Goal: Task Accomplishment & Management: Manage account settings

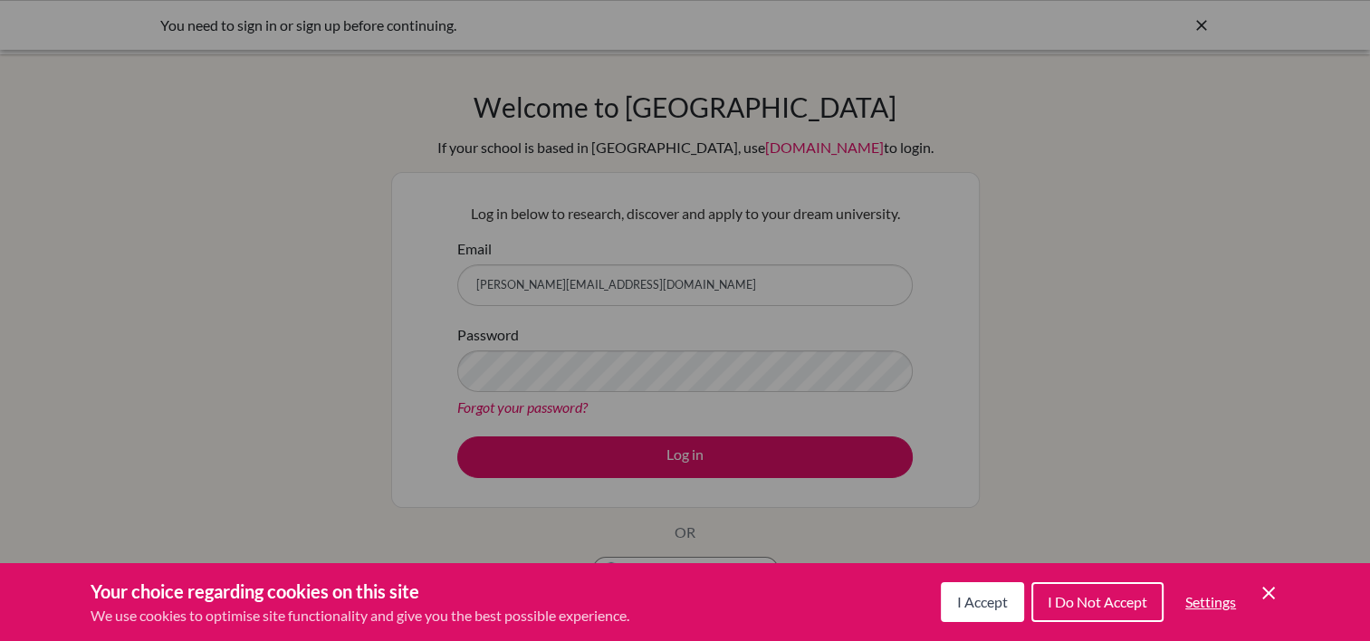
click at [1272, 588] on icon "Save and close" at bounding box center [1268, 593] width 13 height 13
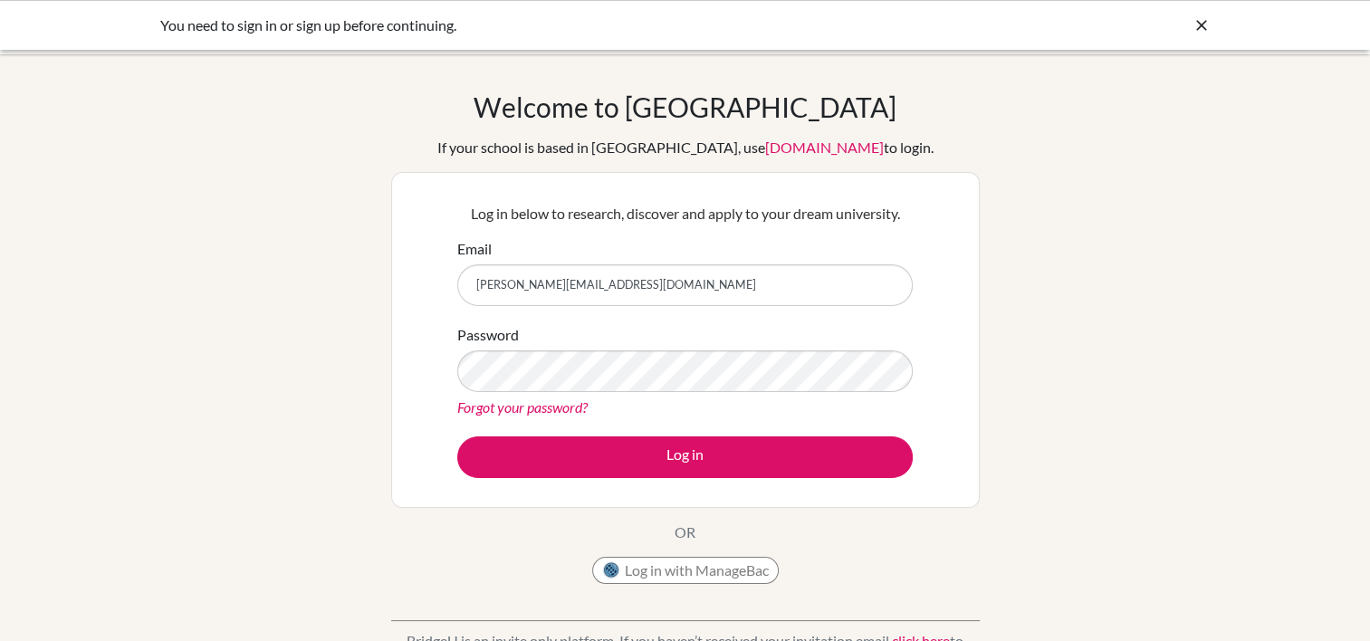
click at [524, 403] on link "Forgot your password?" at bounding box center [522, 406] width 130 height 17
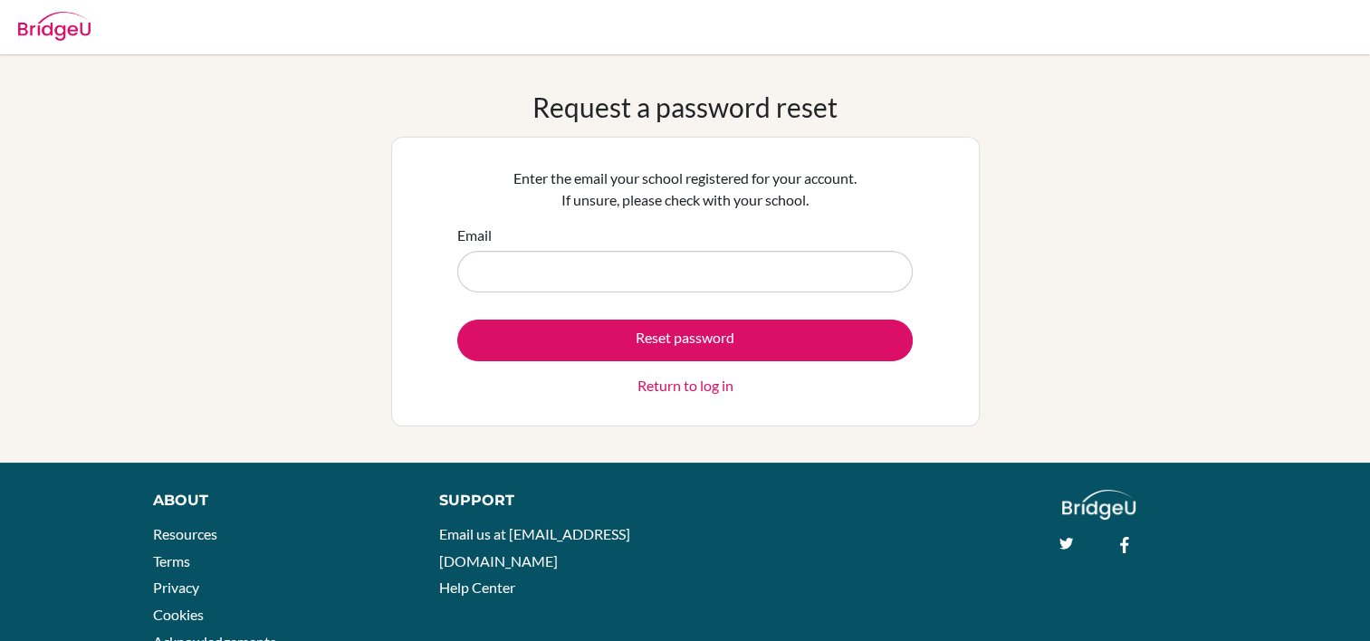
click at [595, 256] on input "Email" at bounding box center [684, 272] width 455 height 42
type input "[PERSON_NAME][EMAIL_ADDRESS][DOMAIN_NAME]"
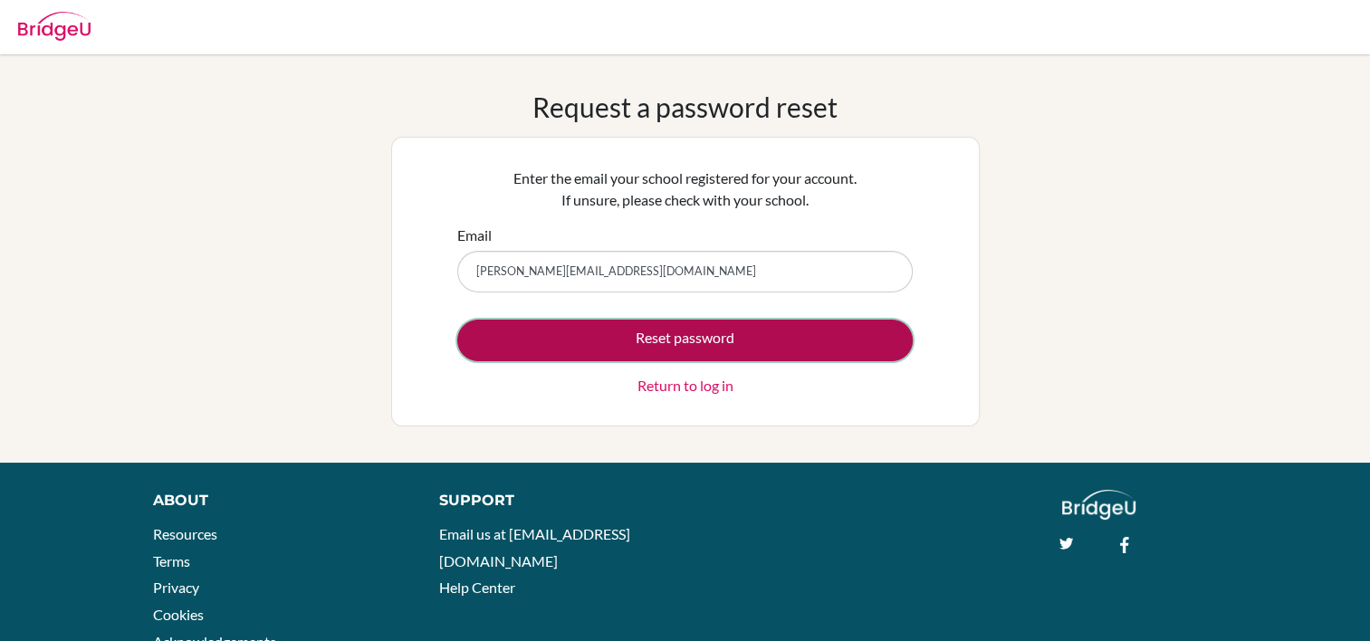
click at [584, 339] on button "Reset password" at bounding box center [684, 341] width 455 height 42
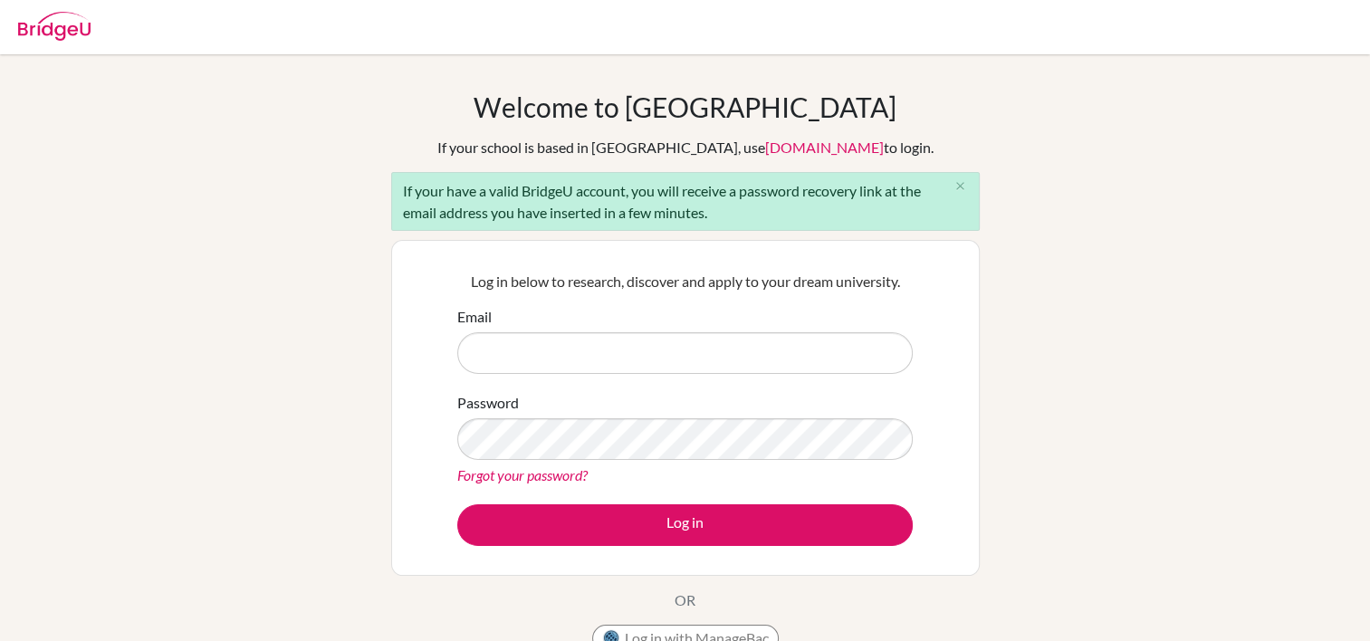
click at [530, 364] on input "Email" at bounding box center [684, 353] width 455 height 42
type input "Sarah.bakri@summitschool.ae"
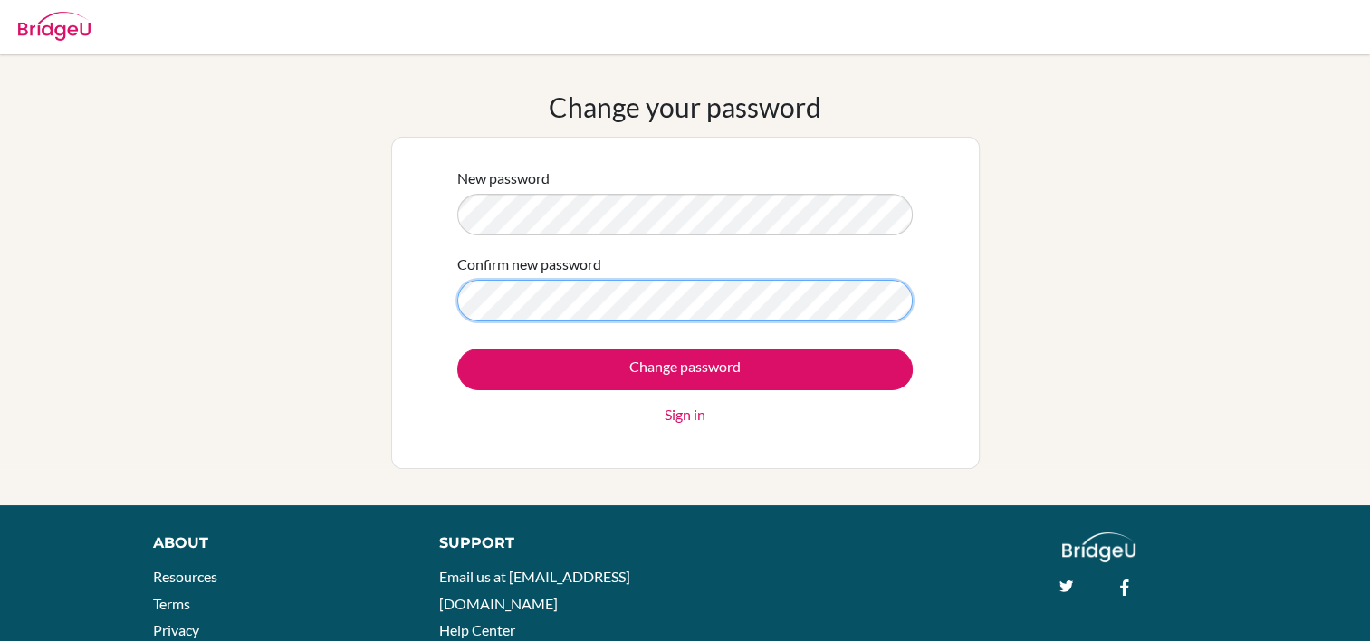
click at [457, 349] on input "Change password" at bounding box center [684, 370] width 455 height 42
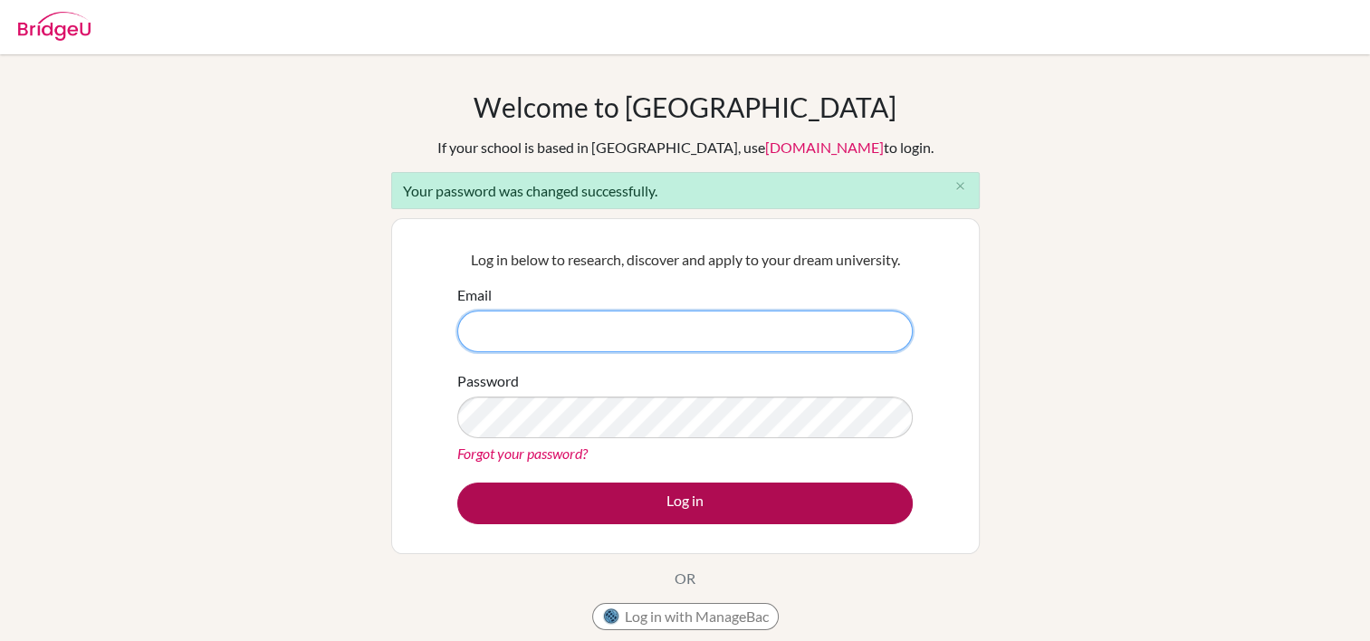
type input "[PERSON_NAME][EMAIL_ADDRESS][DOMAIN_NAME]"
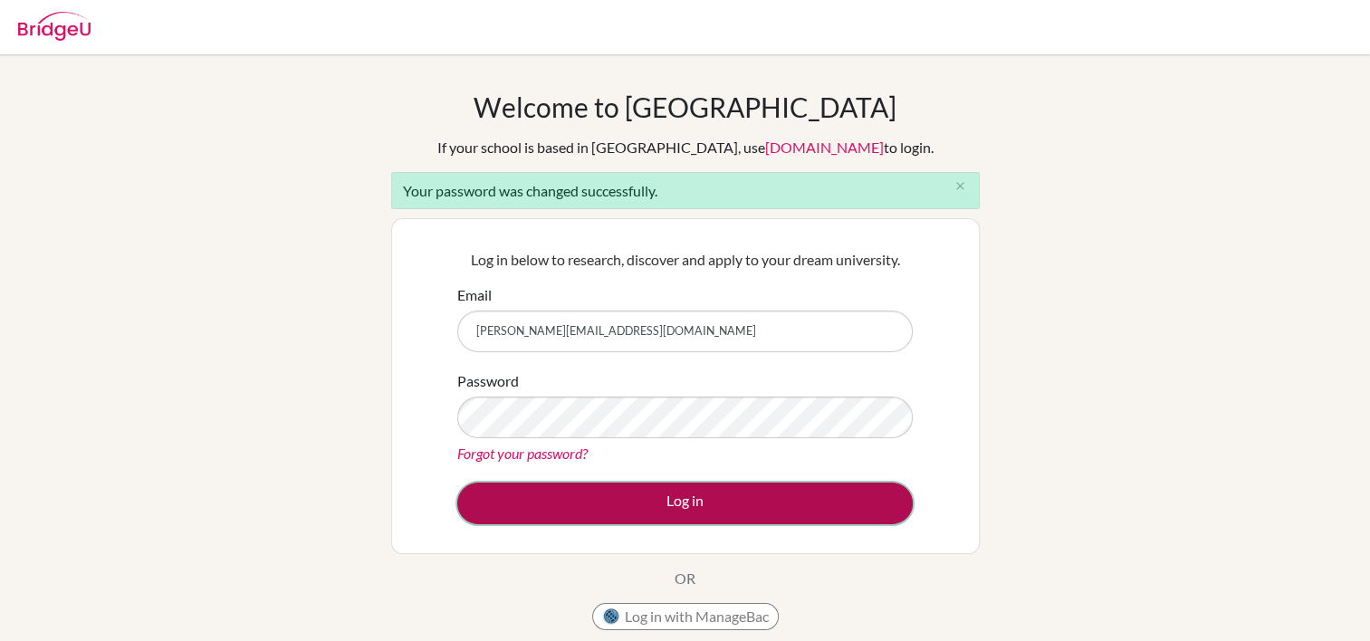
click at [619, 502] on button "Log in" at bounding box center [684, 504] width 455 height 42
